Goal: Task Accomplishment & Management: Manage account settings

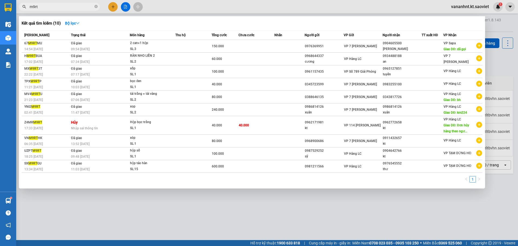
click at [32, 9] on input "m9rt" at bounding box center [62, 7] width 64 height 6
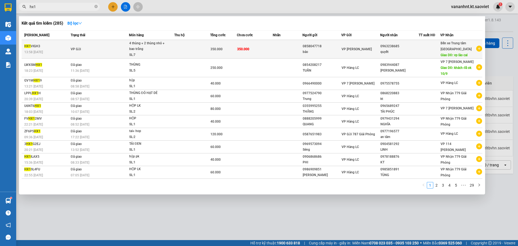
type input "hx1"
click at [176, 50] on td at bounding box center [192, 49] width 36 height 19
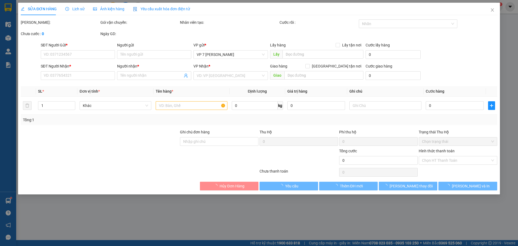
type input "0858047718"
type input "bảo"
type input "0963238685"
type input "quyết"
type input "vp lào cai"
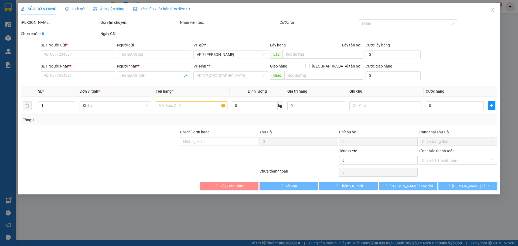
type input "350.000"
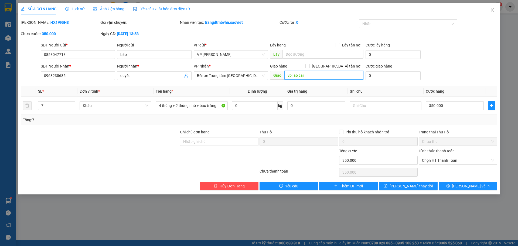
click at [308, 75] on input "vp lào cai" at bounding box center [323, 75] width 79 height 9
click at [245, 75] on span "Bến xe Trung tâm [GEOGRAPHIC_DATA]" at bounding box center [231, 75] width 68 height 8
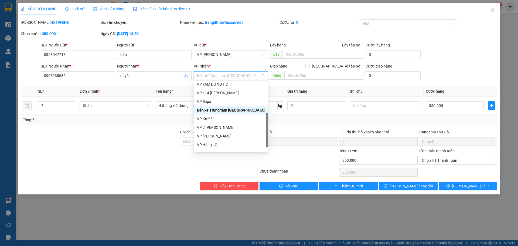
scroll to position [60, 0]
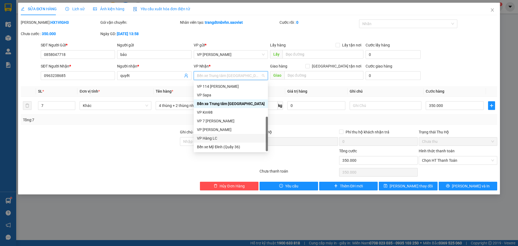
click at [216, 139] on div "VP Hàng LC" at bounding box center [231, 138] width 68 height 6
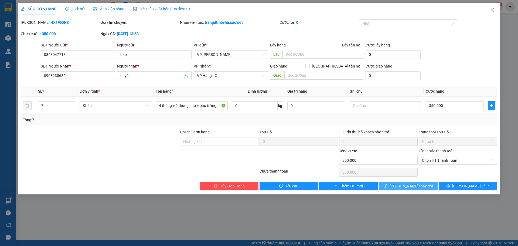
drag, startPoint x: 414, startPoint y: 186, endPoint x: 411, endPoint y: 184, distance: 3.3
click at [413, 186] on span "[PERSON_NAME] thay đổi" at bounding box center [410, 186] width 43 height 6
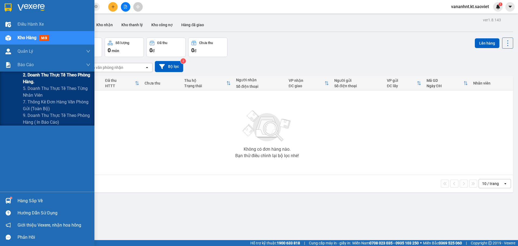
click at [44, 77] on span "2. Doanh thu thực tế theo phòng hàng." at bounding box center [56, 77] width 67 height 13
